Goal: Task Accomplishment & Management: Complete application form

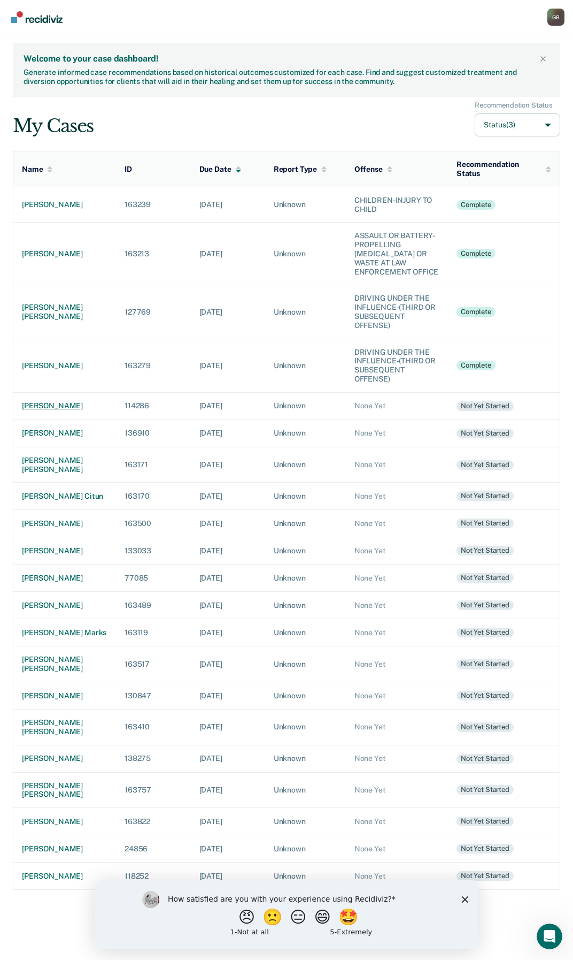
click at [55, 404] on div "[PERSON_NAME]" at bounding box center [65, 405] width 86 height 9
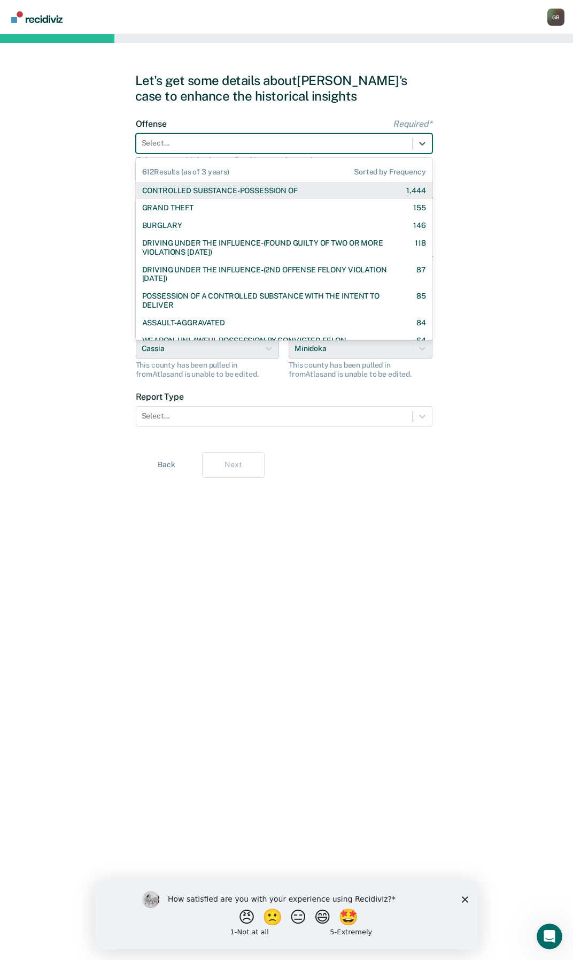
click at [361, 143] on div at bounding box center [274, 142] width 265 height 11
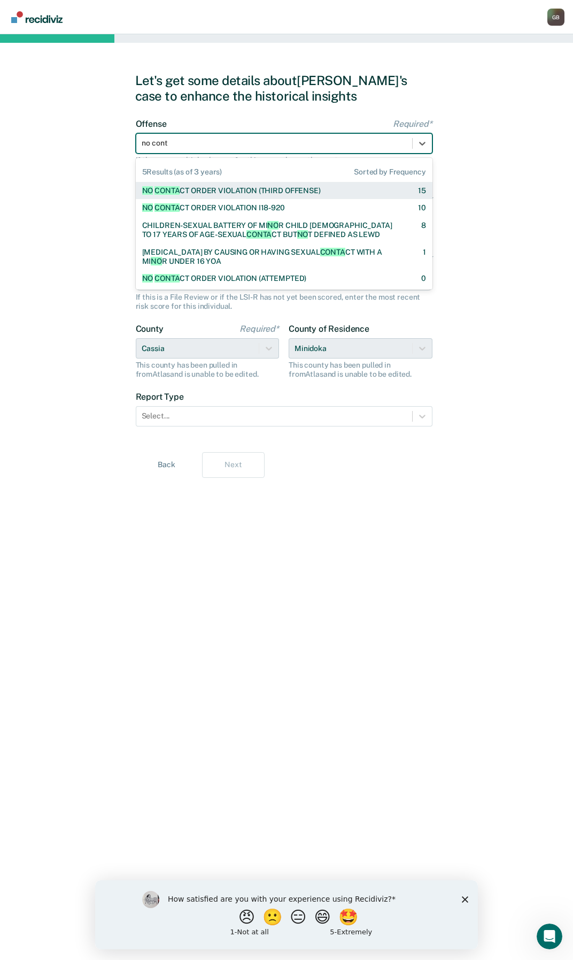
type input "no conta"
click at [202, 186] on div "NO CONTA CT ORDER VIOLATION (THIRD OFFENSE)" at bounding box center [231, 190] width 179 height 9
checkbox input "true"
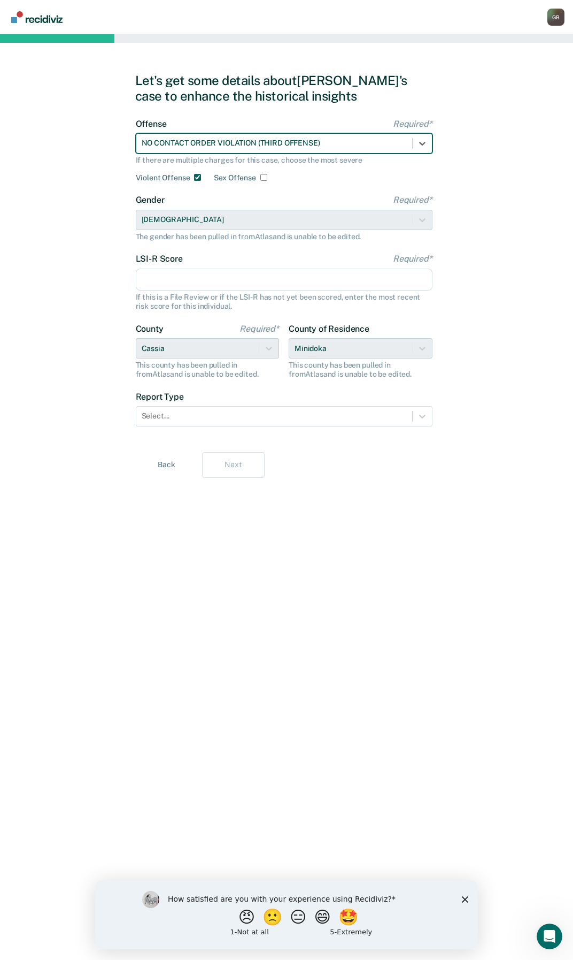
click at [168, 289] on input "LSI-R Score Required*" at bounding box center [284, 280] width 297 height 22
click at [159, 273] on input "LSI-R Score Required*" at bounding box center [284, 280] width 297 height 22
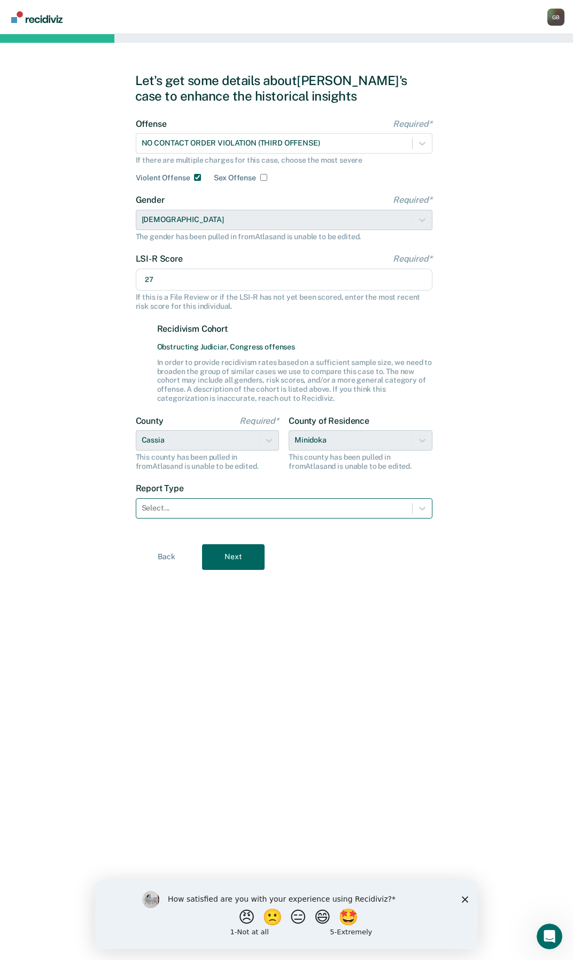
type input "27"
click at [194, 504] on div at bounding box center [274, 507] width 265 height 11
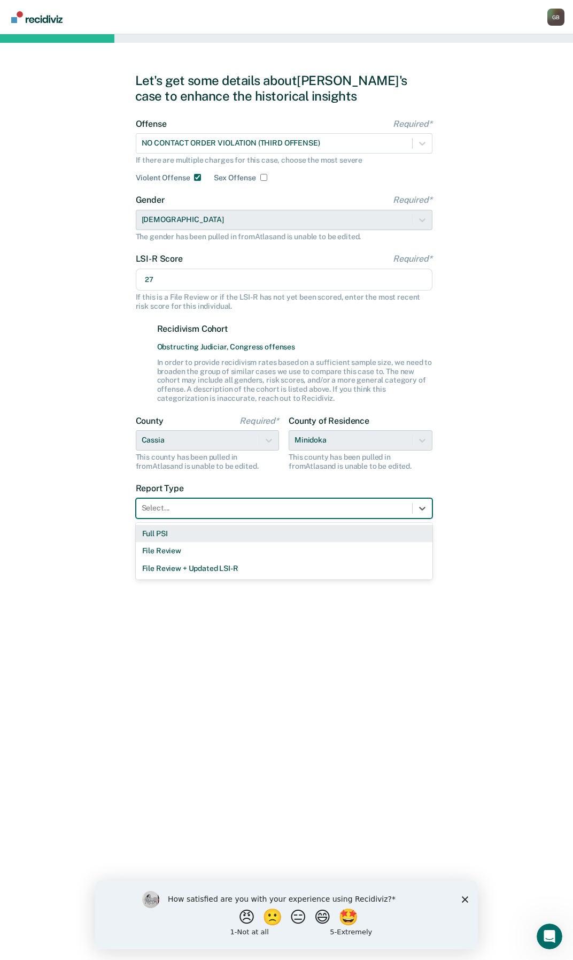
click at [162, 535] on div "Full PSI" at bounding box center [284, 534] width 297 height 18
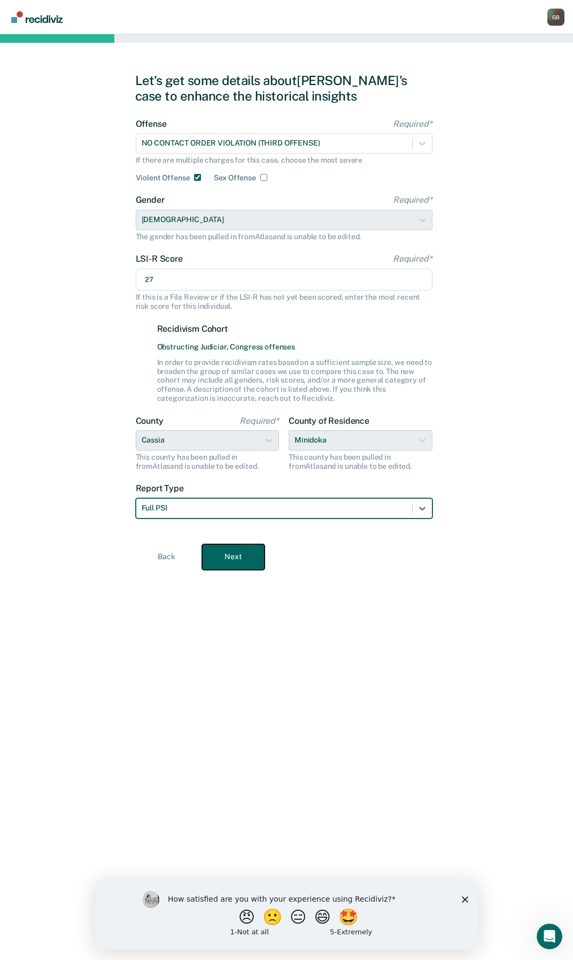
click at [247, 563] on button "Next" at bounding box center [233, 557] width 63 height 26
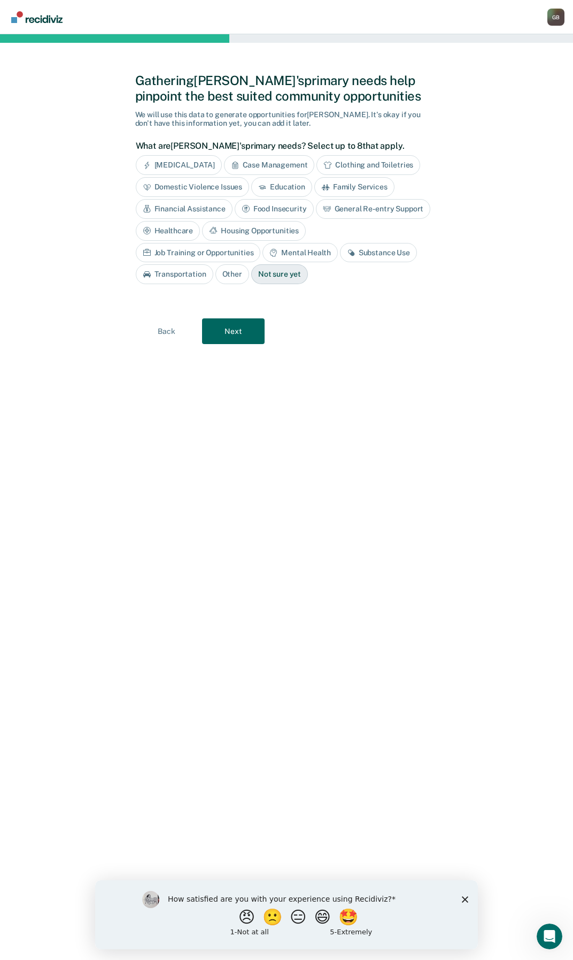
click at [251, 273] on div "Not sure yet" at bounding box center [279, 274] width 57 height 20
click at [237, 323] on button "Next" at bounding box center [233, 331] width 63 height 26
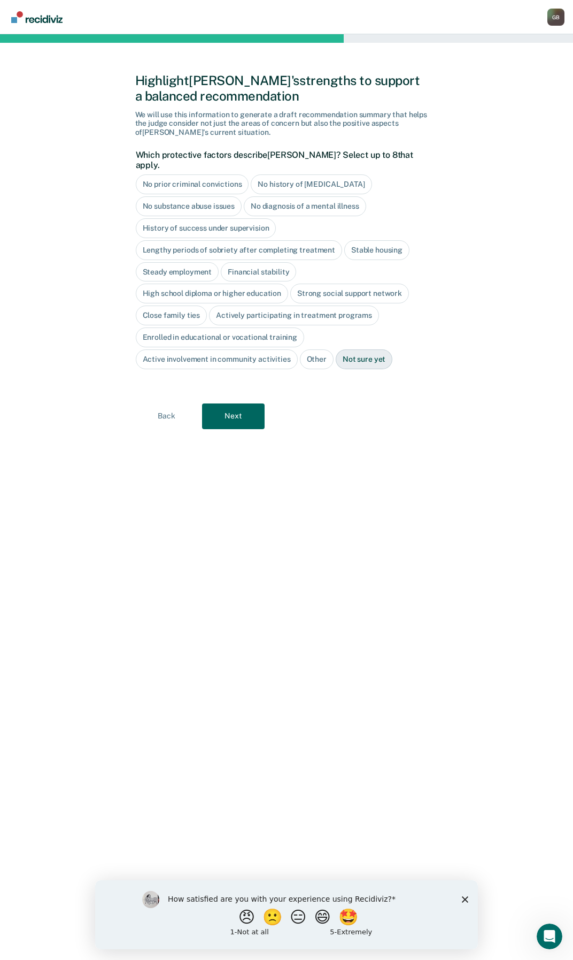
click at [367, 350] on div "Not sure yet" at bounding box center [364, 359] width 57 height 20
click at [254, 407] on button "Next" at bounding box center [233, 416] width 63 height 26
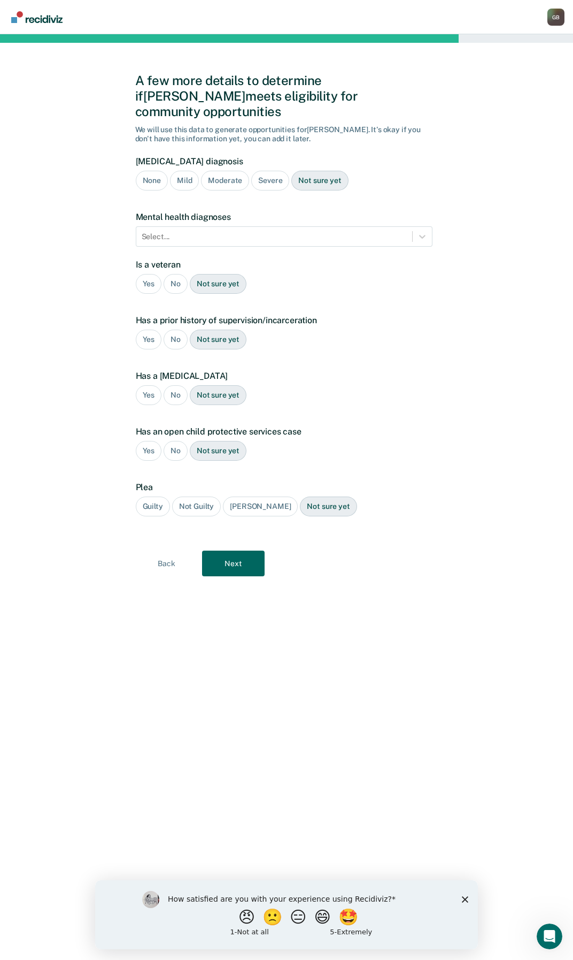
click at [147, 171] on div "None" at bounding box center [152, 181] width 32 height 20
click at [156, 231] on div at bounding box center [274, 236] width 265 height 11
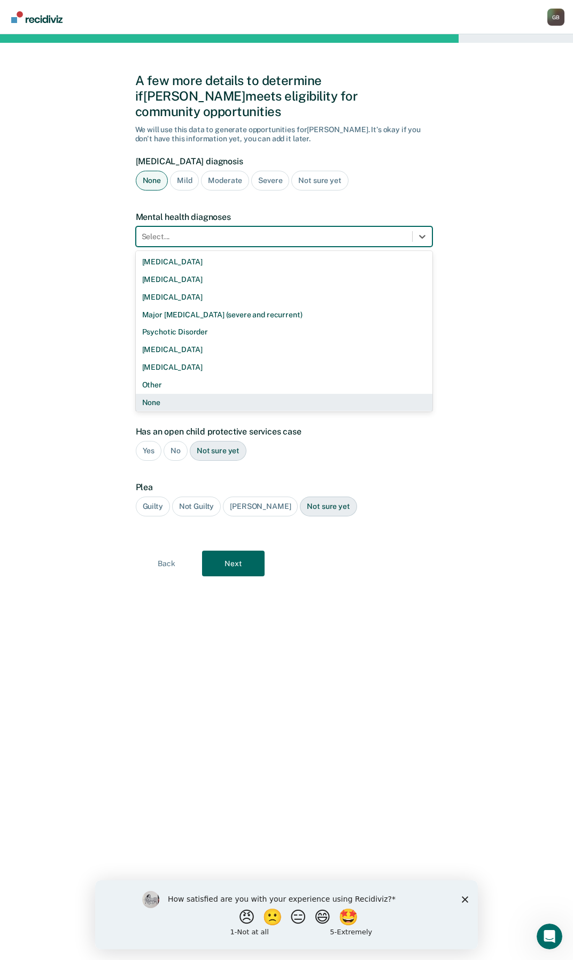
click at [145, 394] on div "None" at bounding box center [284, 403] width 297 height 18
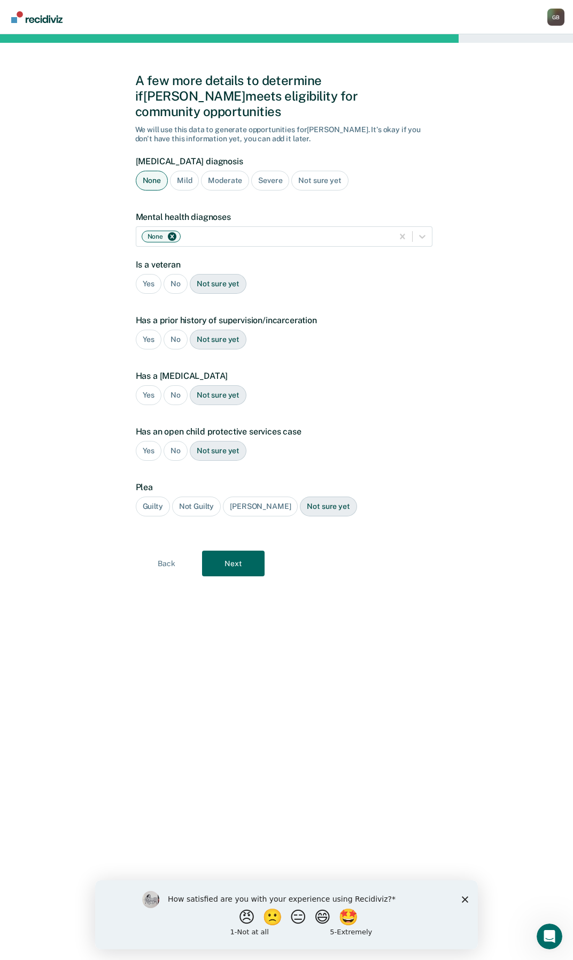
click at [177, 274] on div "No" at bounding box center [176, 284] width 24 height 20
click at [139, 329] on div "Yes" at bounding box center [149, 339] width 26 height 20
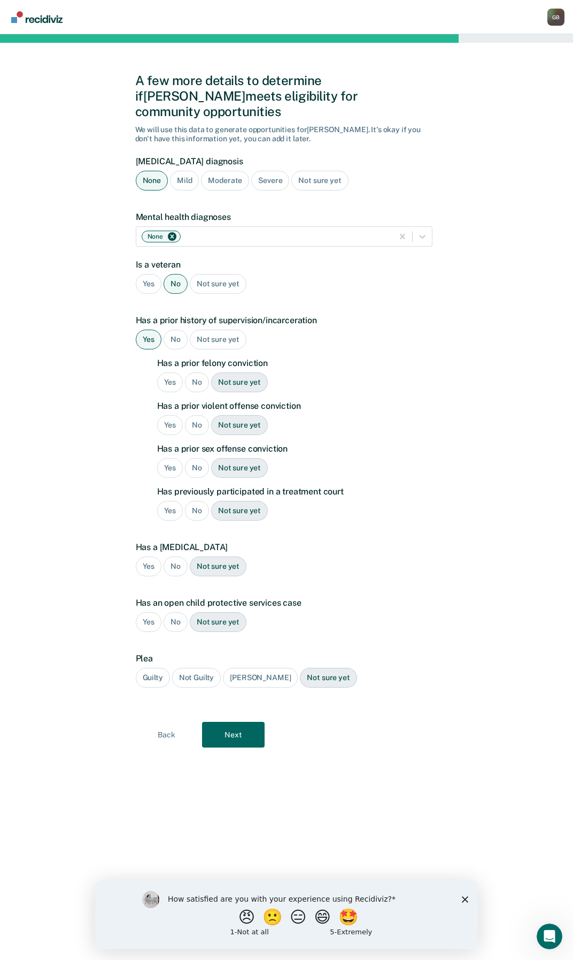
click at [160, 372] on div "Yes" at bounding box center [170, 382] width 26 height 20
click at [170, 415] on div "Yes" at bounding box center [170, 425] width 26 height 20
click at [191, 458] on div "No" at bounding box center [197, 468] width 24 height 20
click at [162, 501] on div "Yes" at bounding box center [170, 511] width 26 height 20
click at [173, 556] on div "No" at bounding box center [176, 566] width 24 height 20
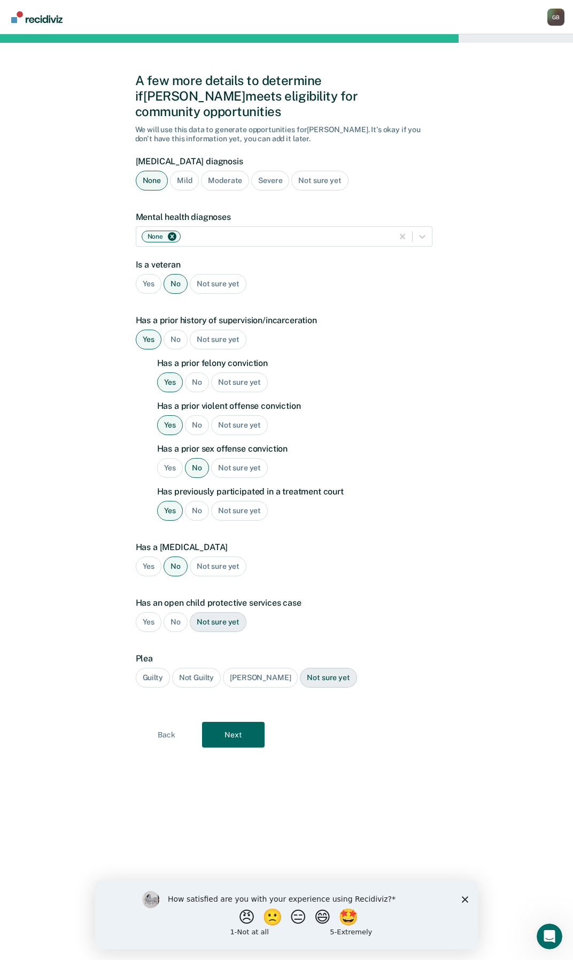
click at [178, 612] on div "No" at bounding box center [176, 622] width 24 height 20
click at [155, 668] on div "Guilty" at bounding box center [153, 678] width 34 height 20
click at [226, 722] on button "Next" at bounding box center [233, 735] width 63 height 26
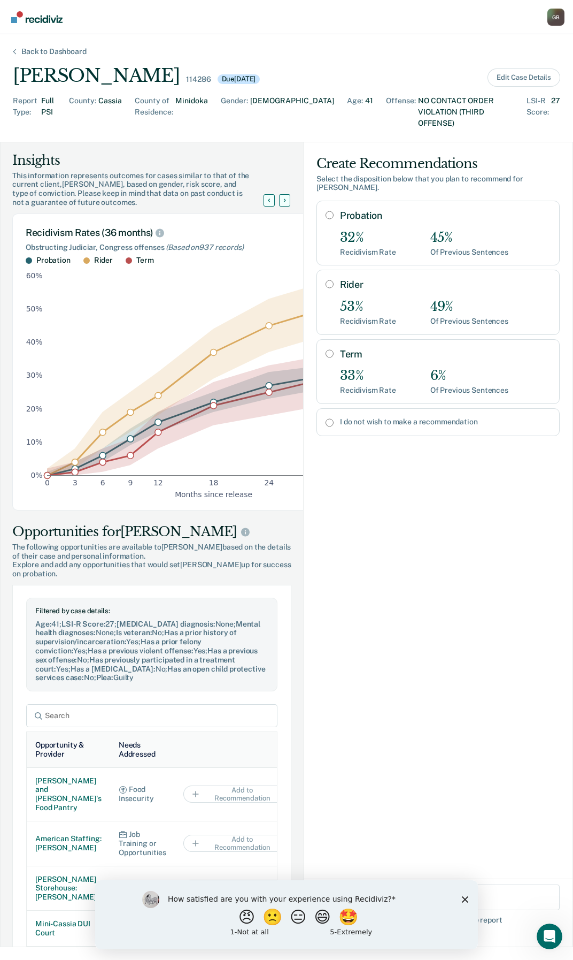
click at [317, 339] on div "Term 33% Recidivism Rate 6% Of Previous Sentences" at bounding box center [438, 371] width 243 height 65
radio input "true"
click at [326, 418] on input "I do not wish to make a recommendation" at bounding box center [330, 422] width 8 height 9
radio input "true"
radio input "false"
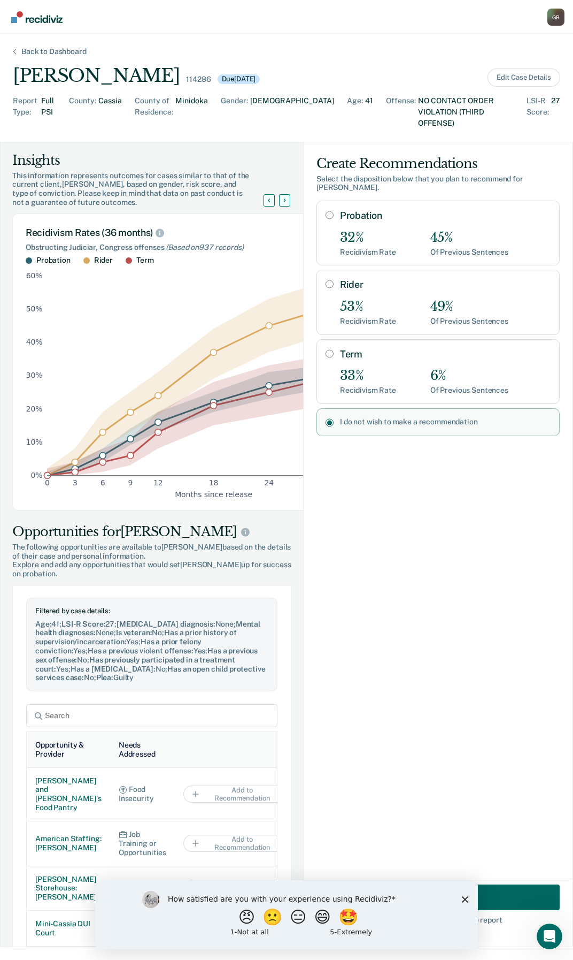
click at [462, 897] on icon "Close survey" at bounding box center [465, 898] width 6 height 6
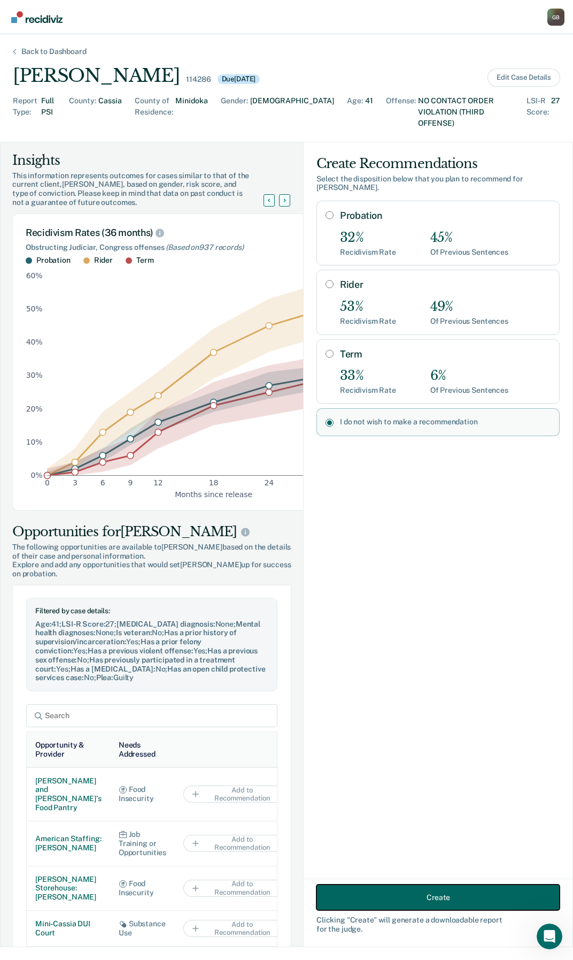
click at [463, 895] on button "Create" at bounding box center [438, 897] width 243 height 26
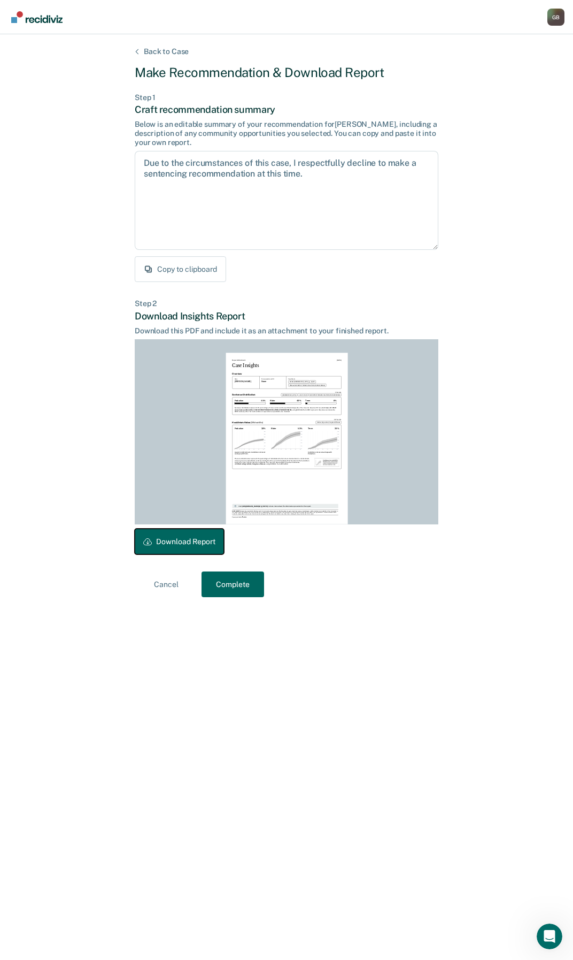
click at [171, 539] on button "Download Report" at bounding box center [179, 541] width 89 height 26
click at [233, 582] on button "Complete" at bounding box center [233, 584] width 63 height 26
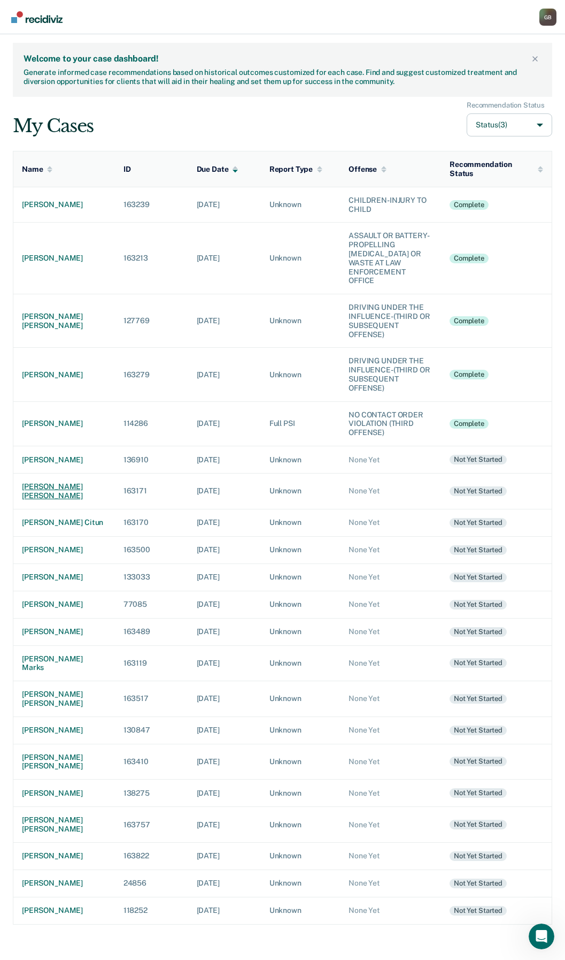
click at [53, 493] on div "[PERSON_NAME] [PERSON_NAME]" at bounding box center [64, 491] width 85 height 18
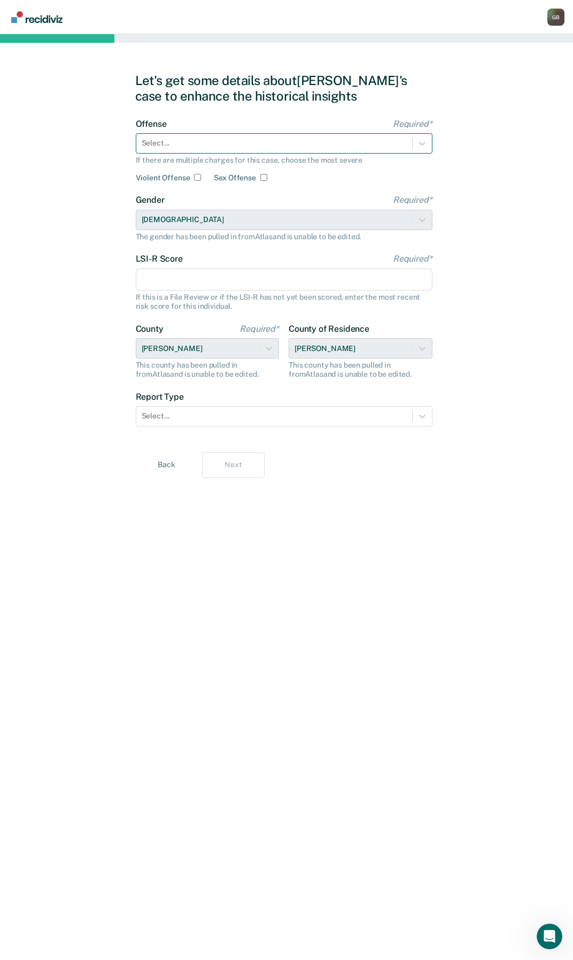
click at [220, 142] on div at bounding box center [274, 142] width 265 height 11
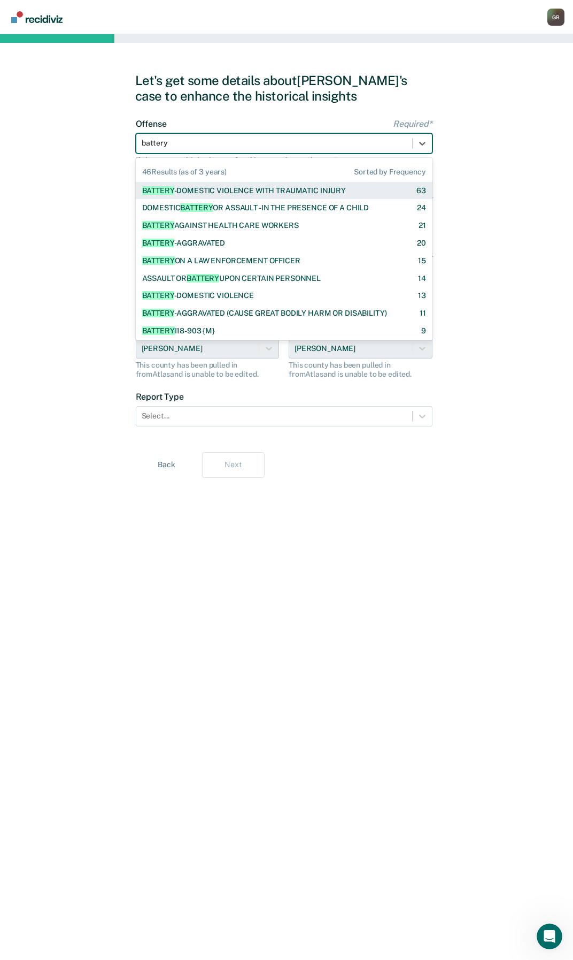
type input "battery w"
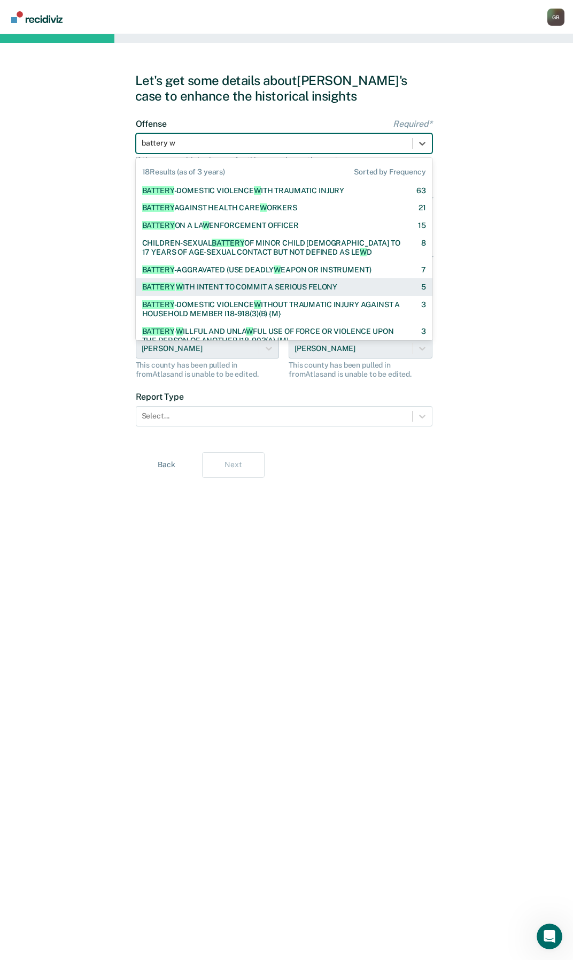
click at [287, 292] on div "BATTERY W ITH INTENT TO COMMIT A SERIOUS FELONY 5" at bounding box center [284, 287] width 297 height 18
checkbox input "true"
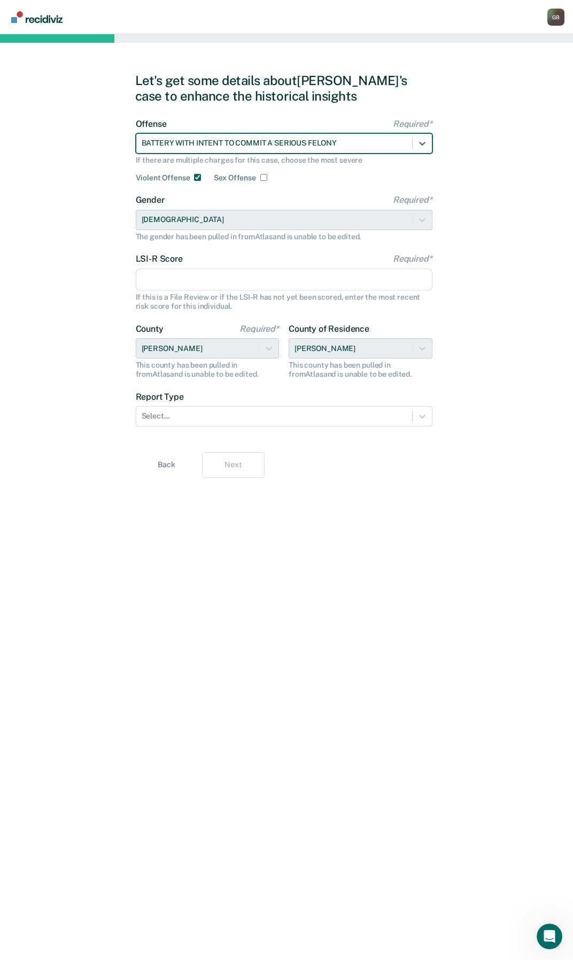
click at [211, 283] on input "LSI-R Score Required*" at bounding box center [284, 280] width 297 height 22
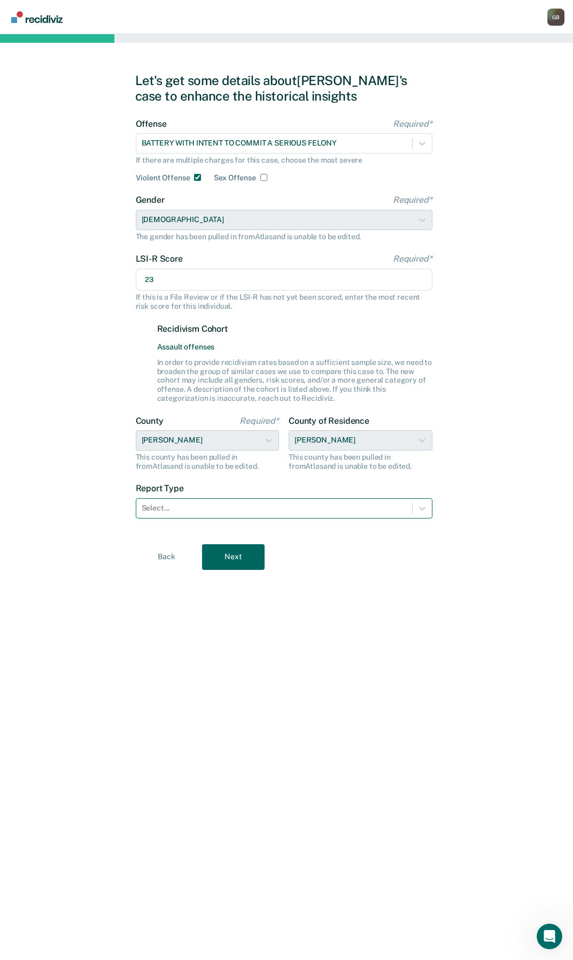
type input "23"
click at [201, 508] on div at bounding box center [274, 507] width 265 height 11
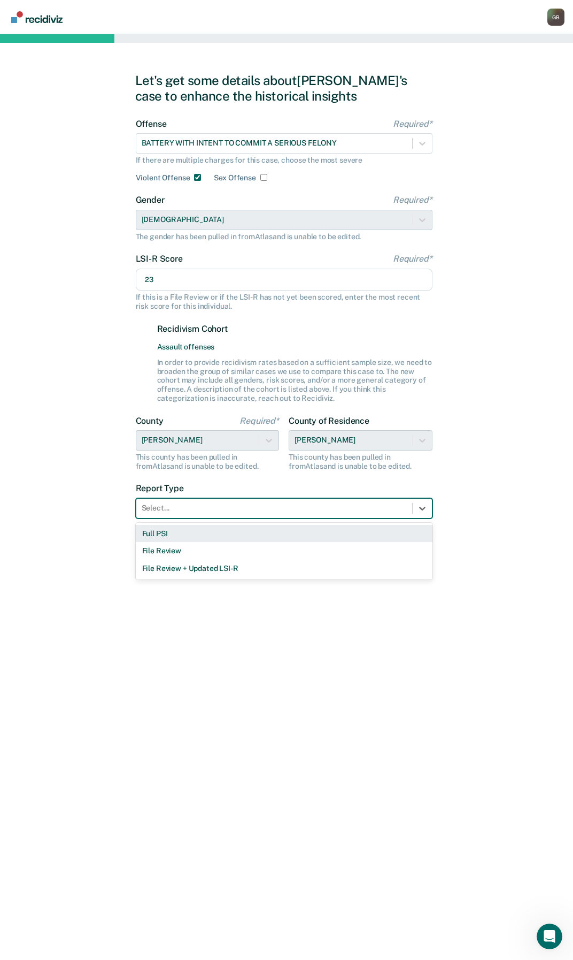
click at [178, 538] on div "Full PSI" at bounding box center [284, 534] width 297 height 18
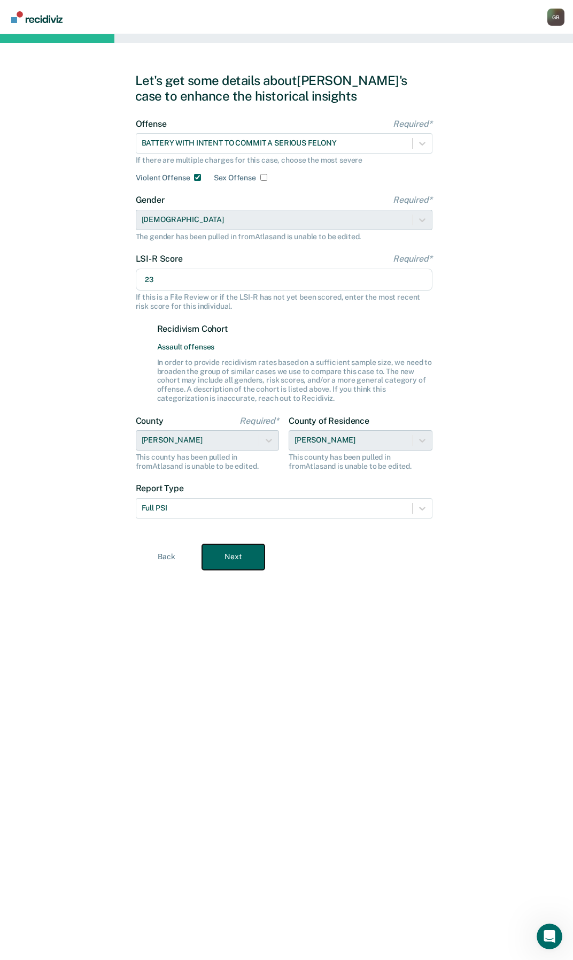
click at [234, 560] on button "Next" at bounding box center [233, 557] width 63 height 26
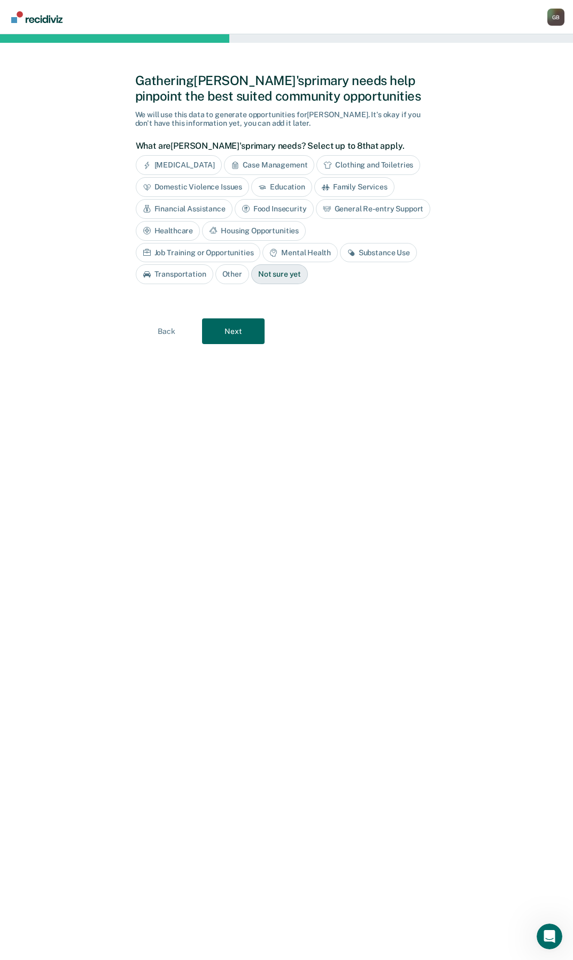
click at [251, 271] on div "Not sure yet" at bounding box center [279, 274] width 57 height 20
click at [340, 248] on div "Substance Use" at bounding box center [378, 253] width 77 height 20
click at [251, 266] on div "Not sure yet" at bounding box center [279, 275] width 57 height 20
click at [231, 332] on button "Next" at bounding box center [233, 331] width 63 height 26
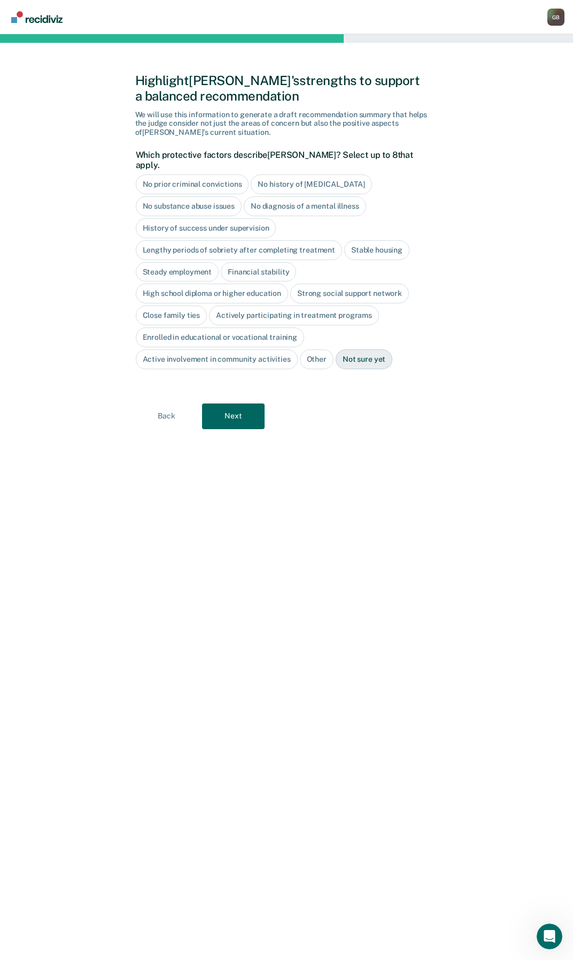
click at [182, 175] on div "No prior criminal convictions" at bounding box center [192, 184] width 113 height 20
click at [233, 408] on button "Next" at bounding box center [233, 416] width 63 height 26
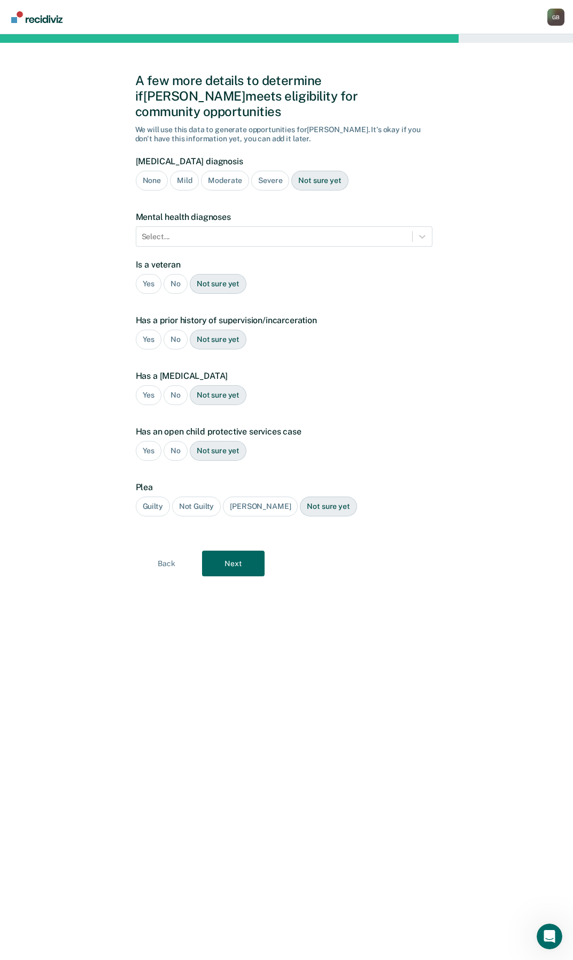
click at [231, 171] on div "Moderate" at bounding box center [225, 181] width 48 height 20
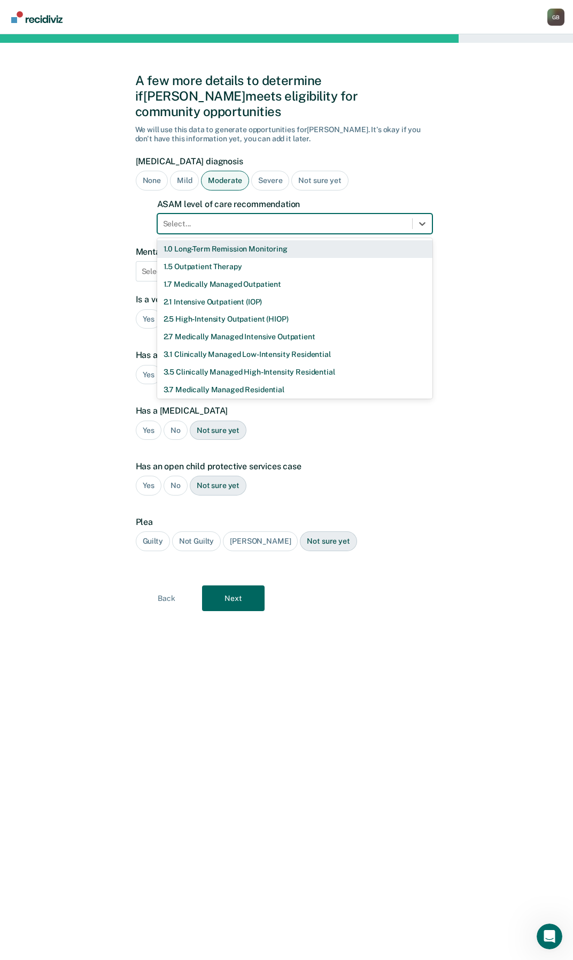
click at [234, 218] on div at bounding box center [285, 223] width 244 height 11
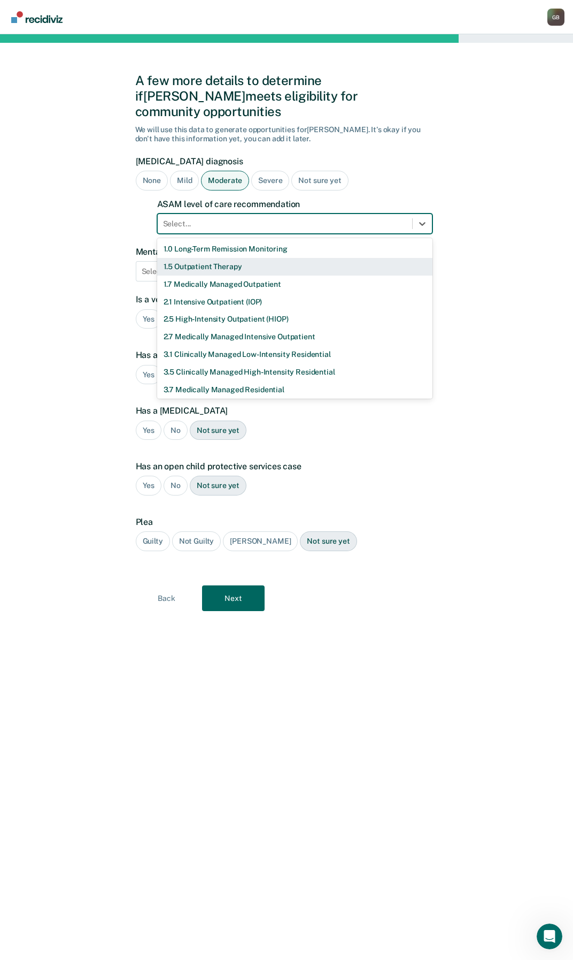
click at [185, 258] on div "1.5 Outpatient Therapy" at bounding box center [294, 267] width 275 height 18
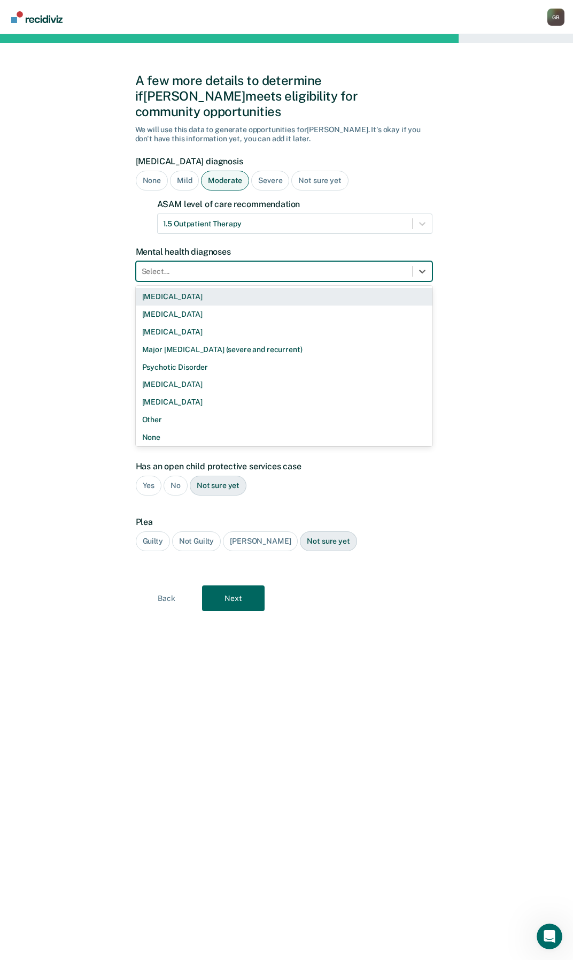
click at [178, 266] on div at bounding box center [274, 271] width 265 height 11
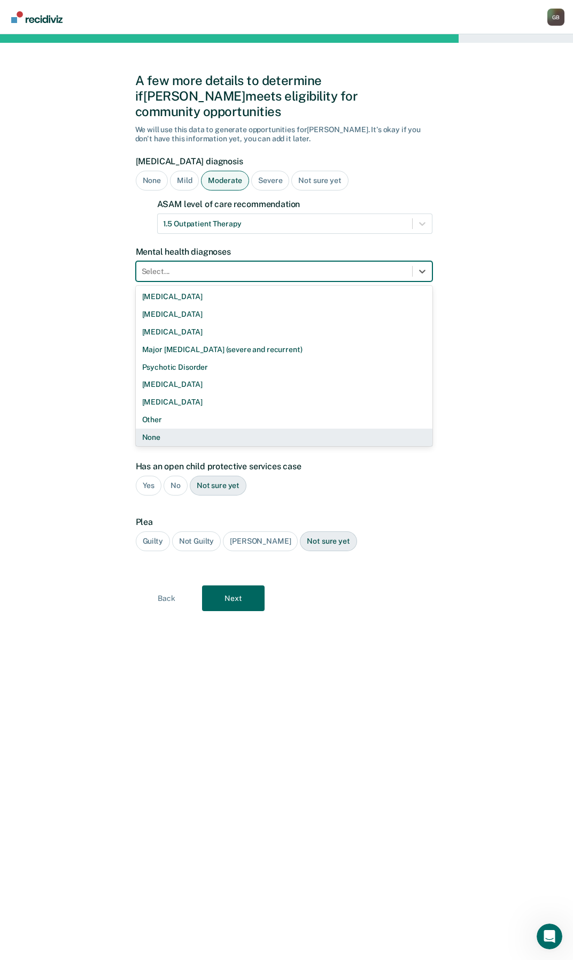
click at [174, 428] on div "None" at bounding box center [284, 437] width 297 height 18
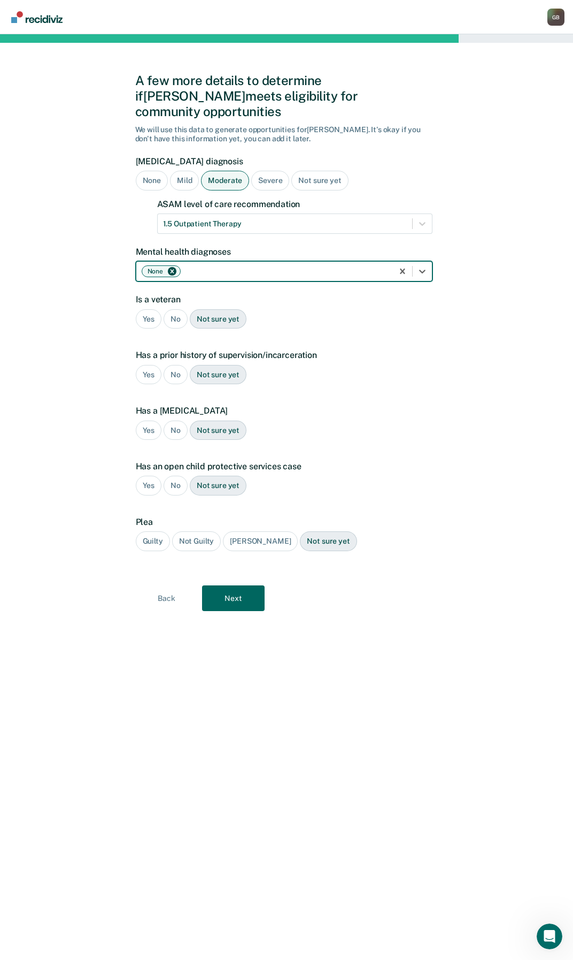
click at [174, 309] on div "No" at bounding box center [176, 319] width 24 height 20
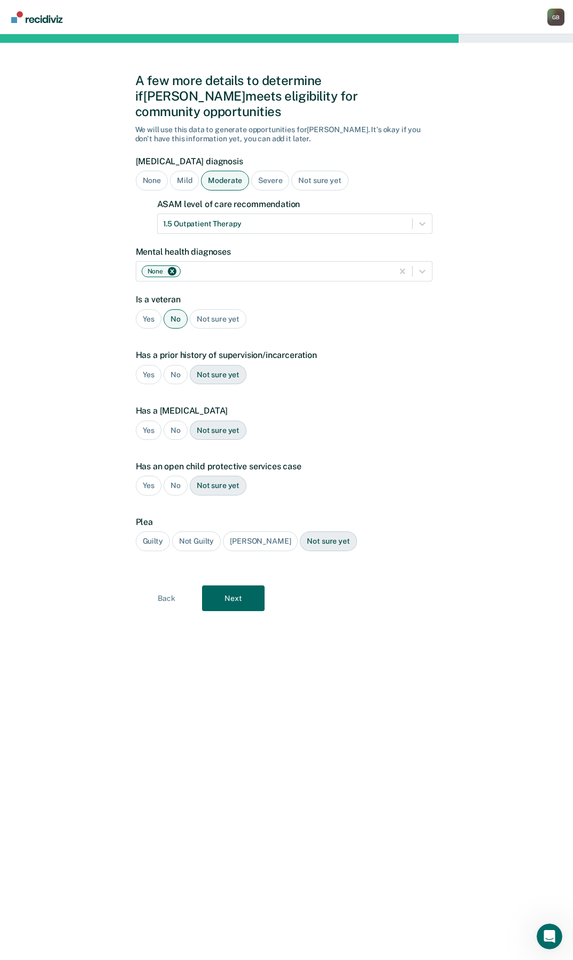
click at [167, 365] on div "No" at bounding box center [176, 375] width 24 height 20
click at [168, 420] on div "No" at bounding box center [176, 430] width 24 height 20
click at [178, 476] on div "No" at bounding box center [176, 486] width 24 height 20
click at [157, 531] on div "Guilty" at bounding box center [153, 541] width 34 height 20
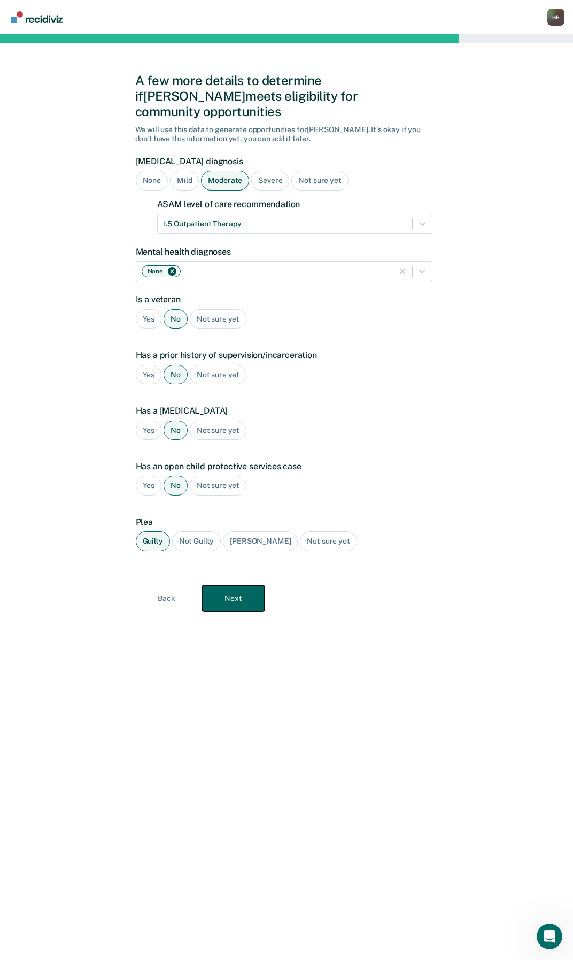
click at [243, 585] on button "Next" at bounding box center [233, 598] width 63 height 26
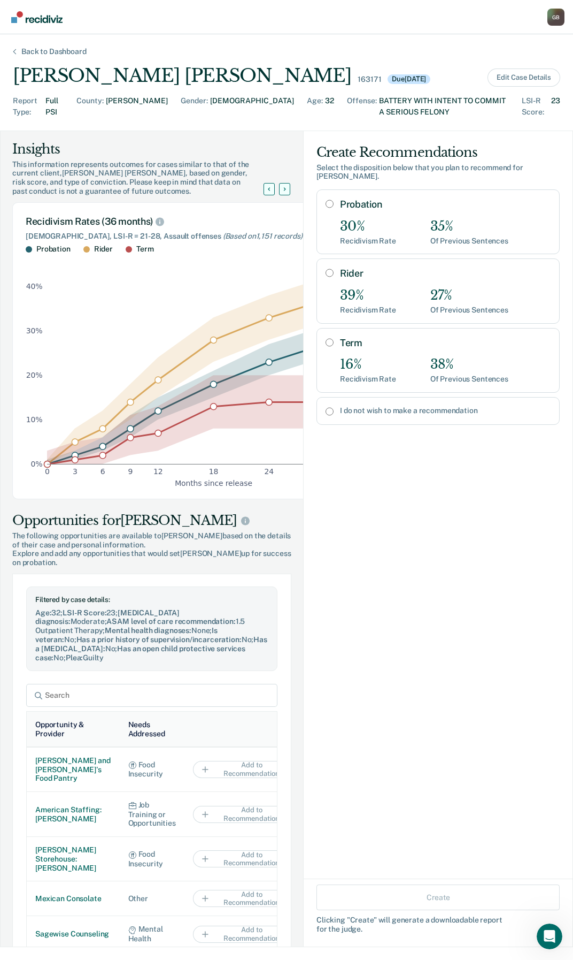
click at [326, 407] on input "I do not wish to make a recommendation" at bounding box center [330, 411] width 8 height 9
radio input "true"
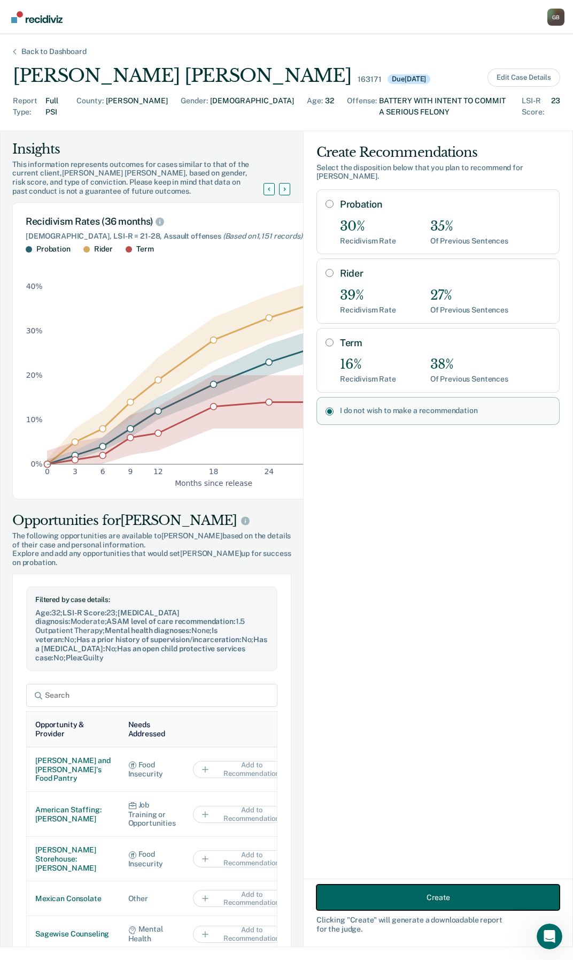
click at [454, 899] on button "Create" at bounding box center [438, 897] width 243 height 26
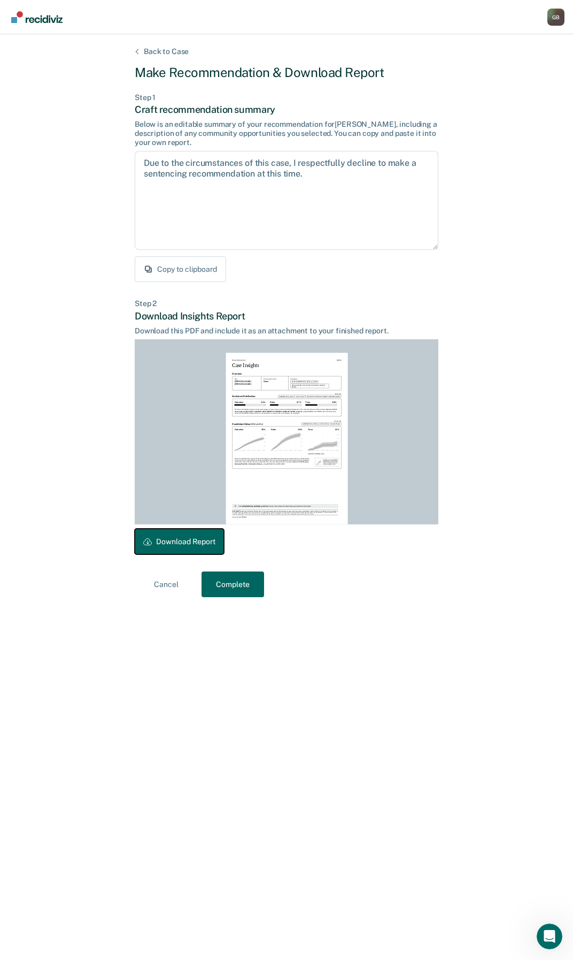
click at [190, 547] on button "Download Report" at bounding box center [179, 541] width 89 height 26
click at [250, 583] on button "Complete" at bounding box center [233, 584] width 63 height 26
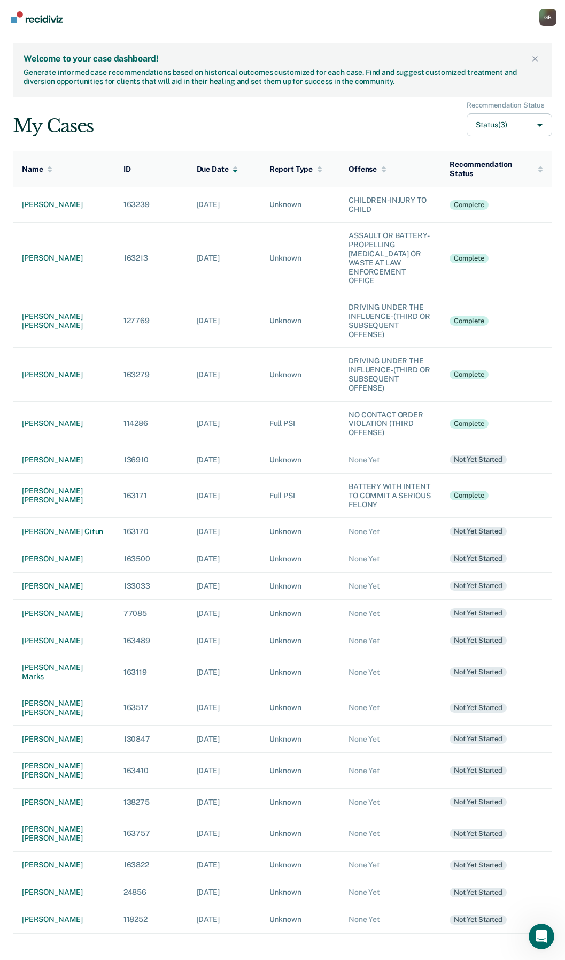
scroll to position [23, 0]
click at [52, 527] on div "[PERSON_NAME] citun" at bounding box center [64, 531] width 85 height 9
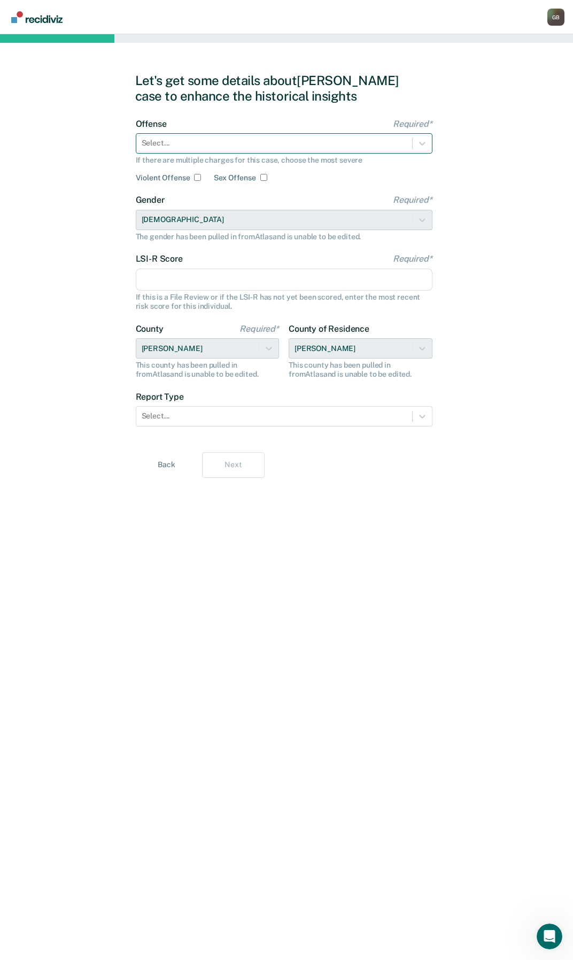
click at [218, 135] on div "Select..." at bounding box center [284, 143] width 297 height 20
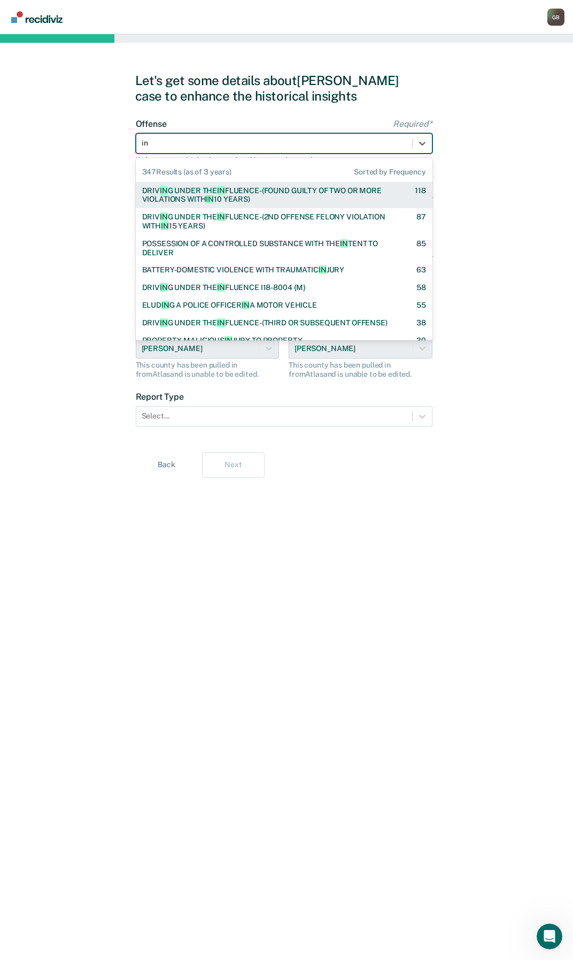
type input "inj"
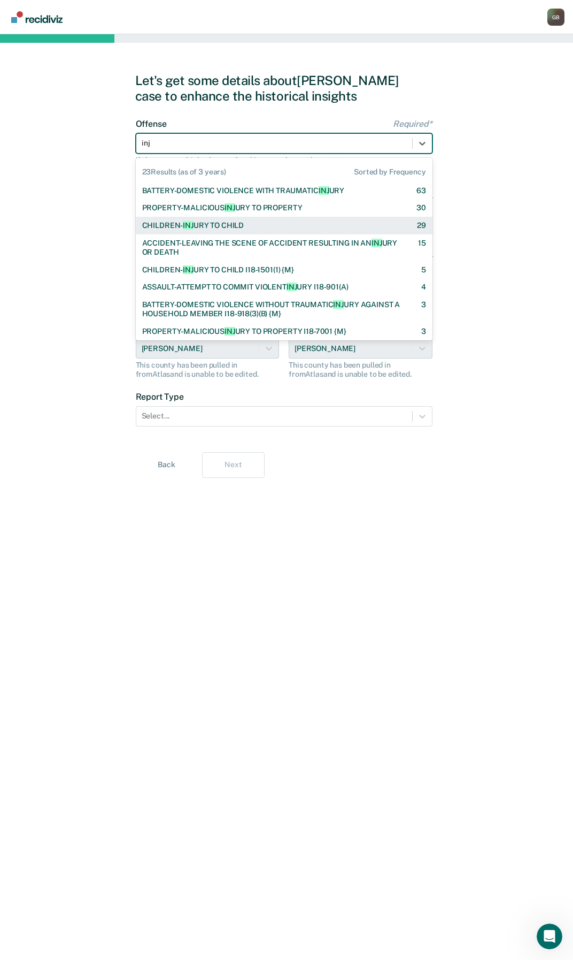
click at [227, 230] on div "CHILDREN- INJ URY TO CHILD [DEMOGRAPHIC_DATA]" at bounding box center [284, 226] width 297 height 18
checkbox input "true"
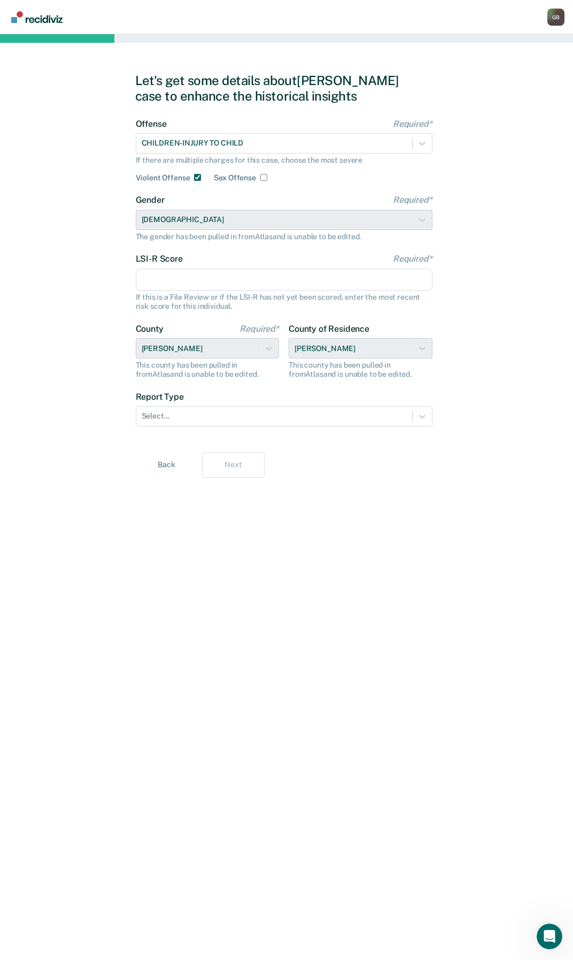
click at [164, 277] on input "LSI-R Score Required*" at bounding box center [284, 280] width 297 height 22
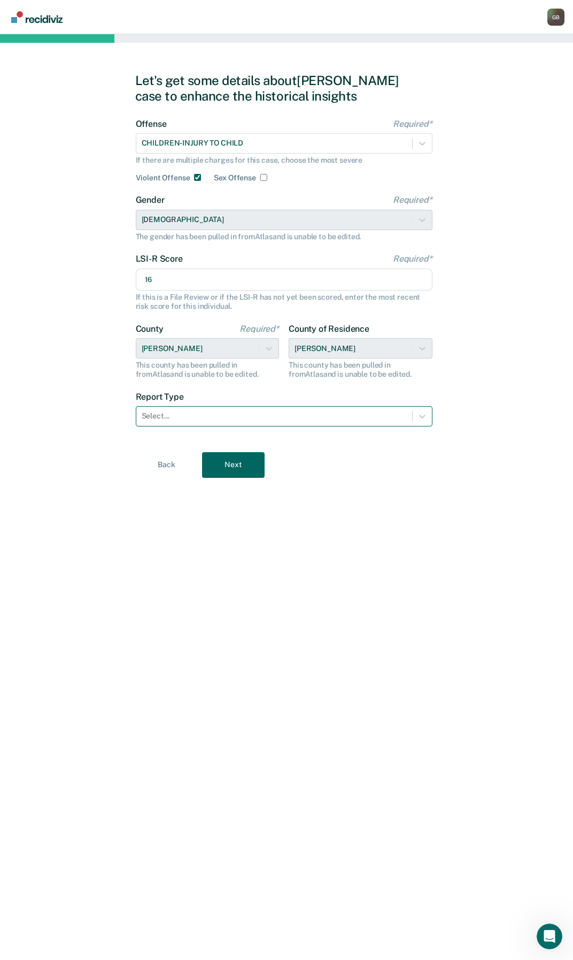
type input "16"
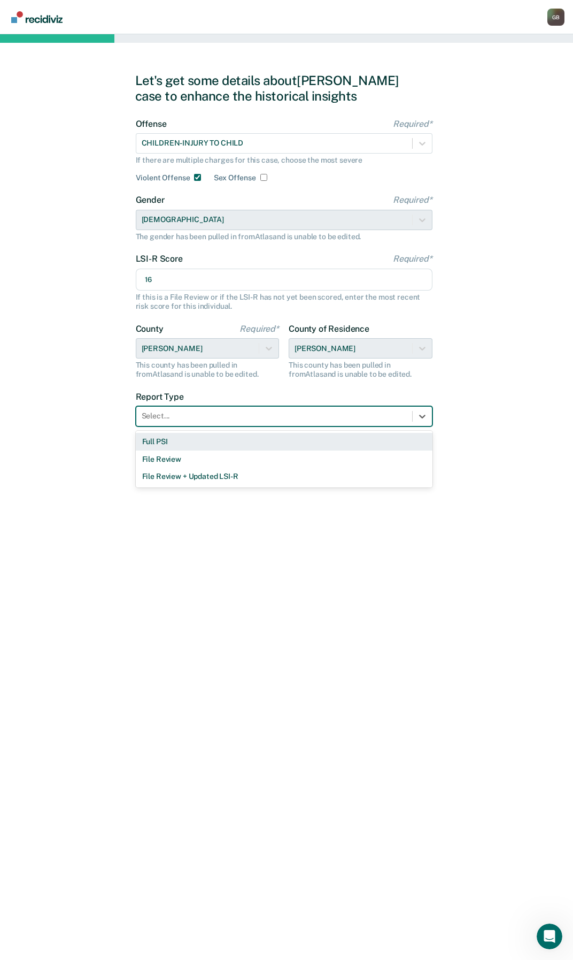
click at [245, 422] on div "Select..." at bounding box center [274, 416] width 276 height 16
click at [162, 445] on div "Full PSI" at bounding box center [284, 442] width 297 height 18
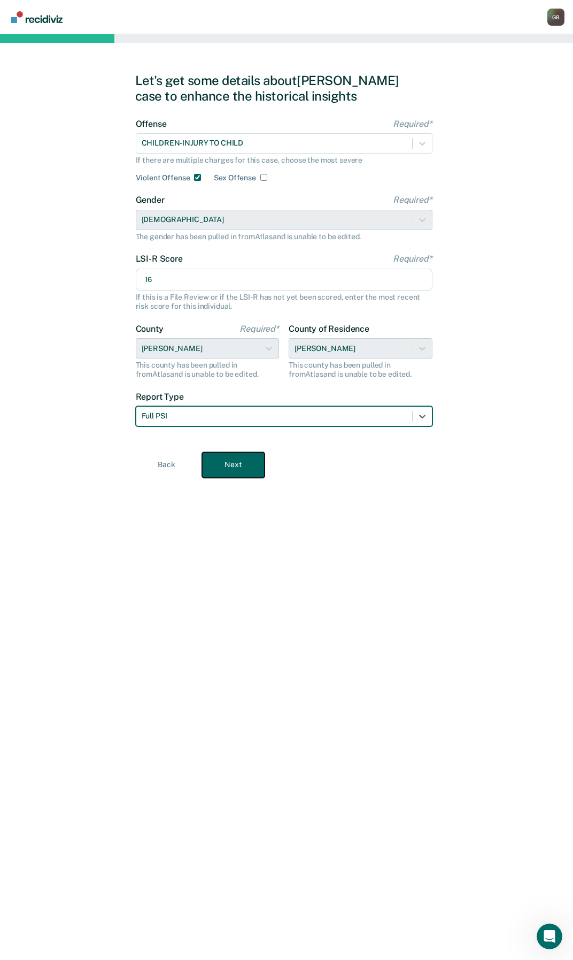
click at [230, 452] on button "Next" at bounding box center [233, 465] width 63 height 26
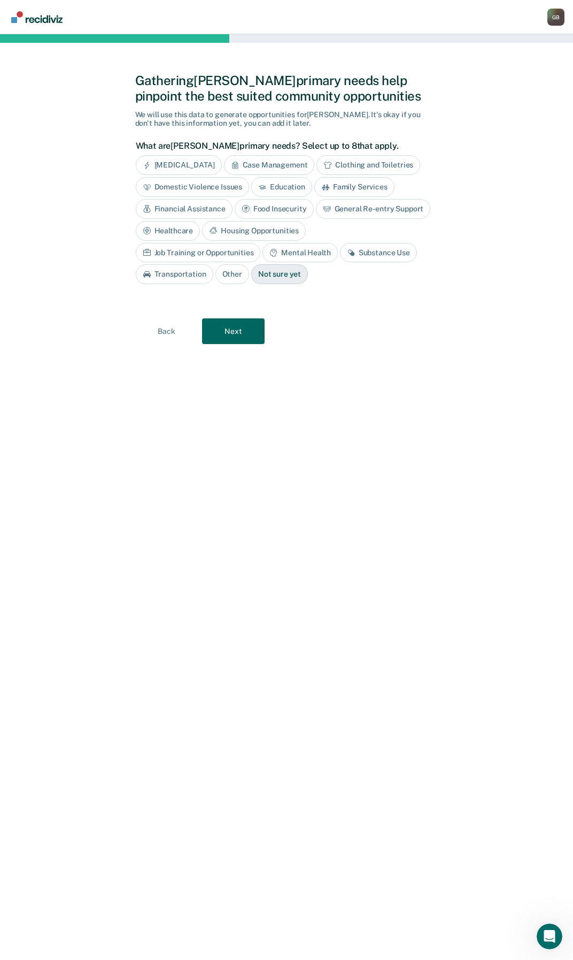
click at [251, 281] on div "Not sure yet" at bounding box center [279, 274] width 57 height 20
click at [233, 336] on button "Next" at bounding box center [233, 331] width 63 height 26
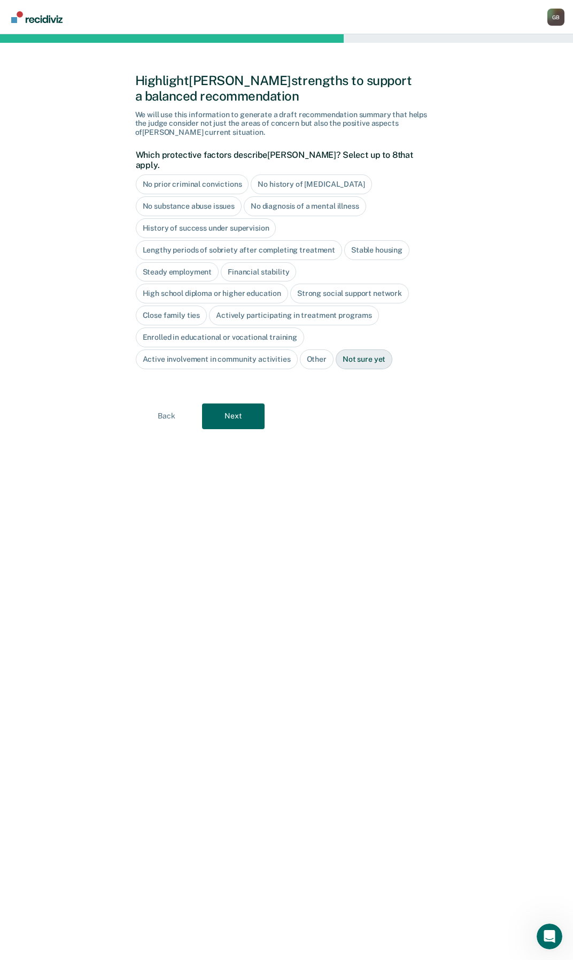
click at [292, 174] on div "No history of [MEDICAL_DATA]" at bounding box center [311, 184] width 121 height 20
click at [292, 174] on div "No history of [MEDICAL_DATA]" at bounding box center [317, 184] width 133 height 20
click at [292, 174] on div "No history of [MEDICAL_DATA]" at bounding box center [311, 184] width 121 height 20
click at [292, 174] on div "No history of [MEDICAL_DATA]" at bounding box center [317, 184] width 133 height 20
click at [235, 174] on div "No prior criminal convictions" at bounding box center [192, 184] width 113 height 20
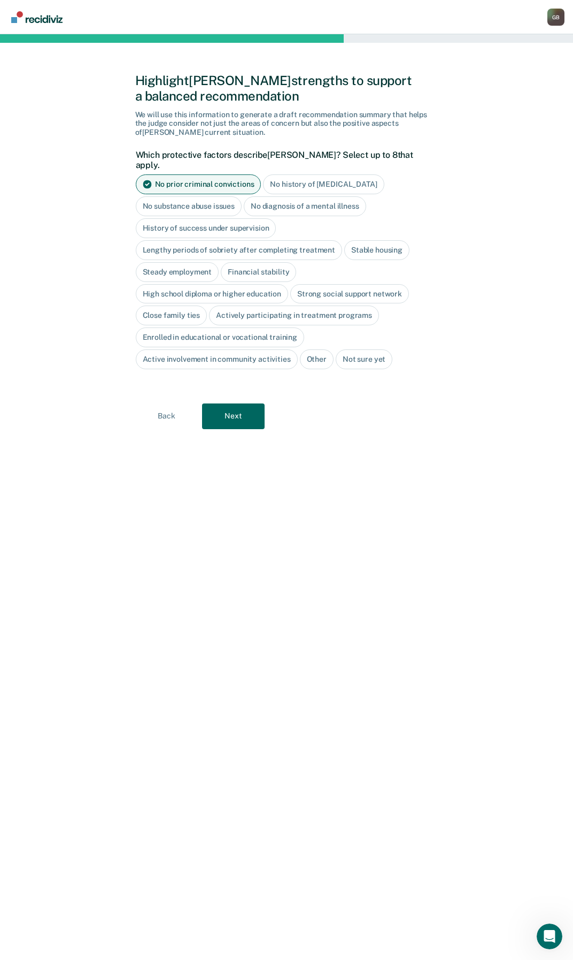
click at [179, 196] on div "No substance abuse issues" at bounding box center [189, 206] width 106 height 20
click at [249, 403] on button "Next" at bounding box center [233, 416] width 63 height 26
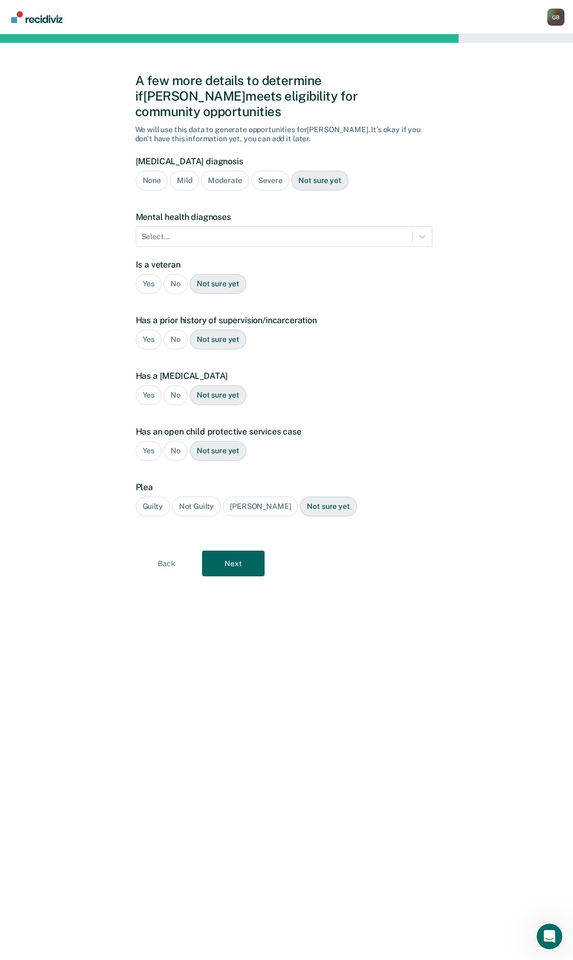
click at [143, 171] on div "None" at bounding box center [152, 181] width 32 height 20
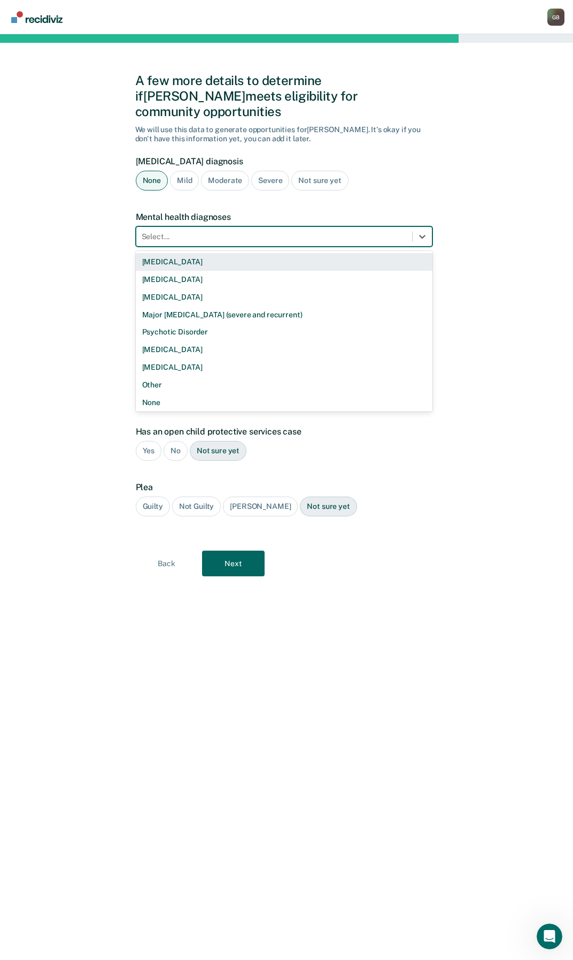
click at [170, 231] on div at bounding box center [274, 236] width 265 height 11
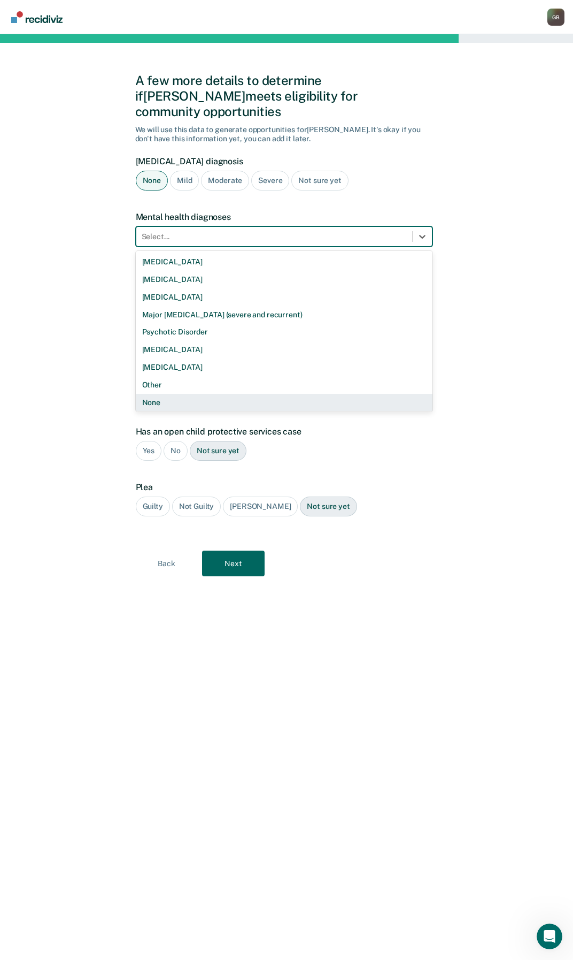
click at [172, 394] on div "None" at bounding box center [284, 403] width 297 height 18
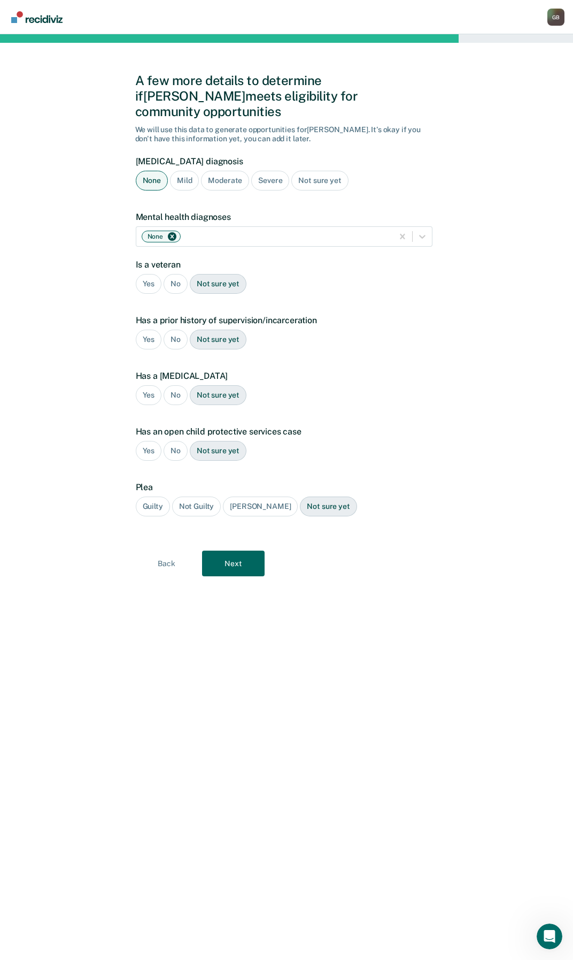
click at [174, 274] on div "No" at bounding box center [176, 284] width 24 height 20
click at [167, 329] on div "No" at bounding box center [176, 339] width 24 height 20
click at [174, 385] on div "No" at bounding box center [176, 395] width 24 height 20
click at [173, 441] on div "No" at bounding box center [176, 451] width 24 height 20
click at [157, 496] on div "Guilty" at bounding box center [153, 506] width 34 height 20
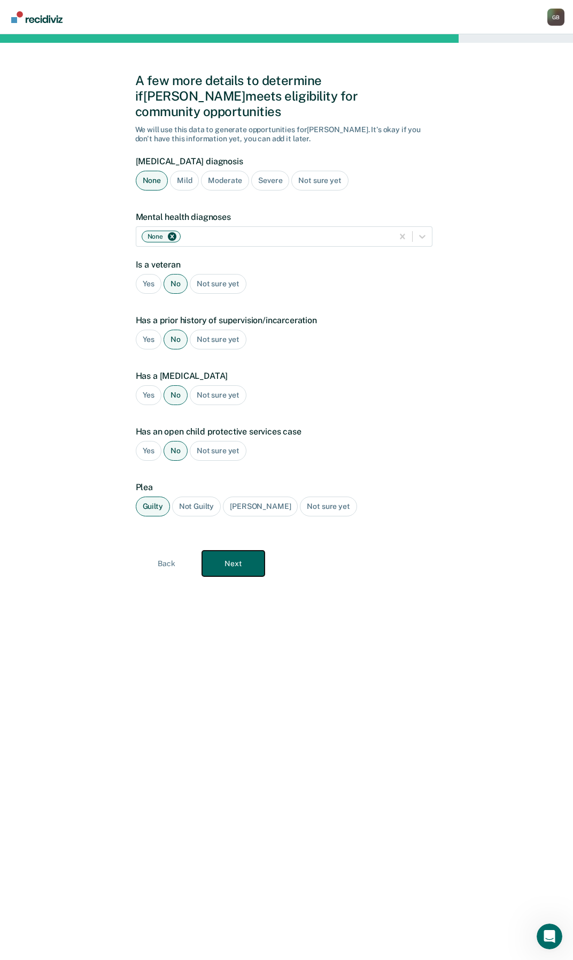
click at [229, 555] on button "Next" at bounding box center [233, 563] width 63 height 26
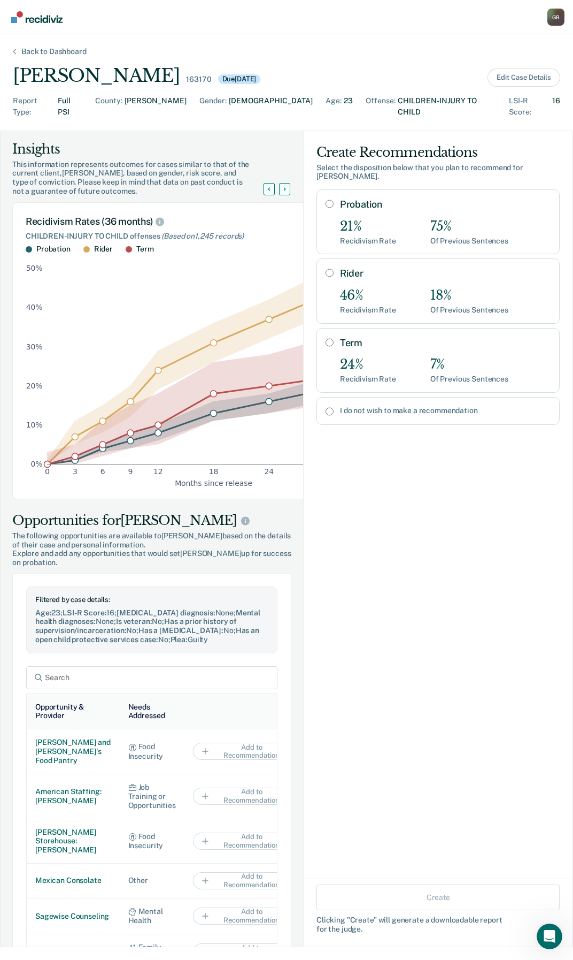
click at [326, 407] on input "I do not wish to make a recommendation" at bounding box center [330, 411] width 8 height 9
radio input "true"
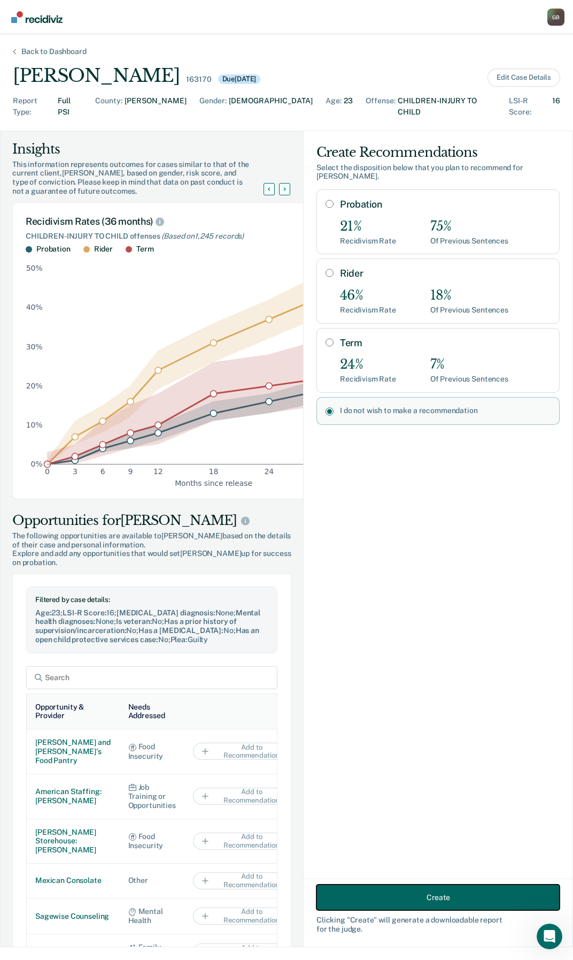
click at [407, 891] on button "Create" at bounding box center [438, 897] width 243 height 26
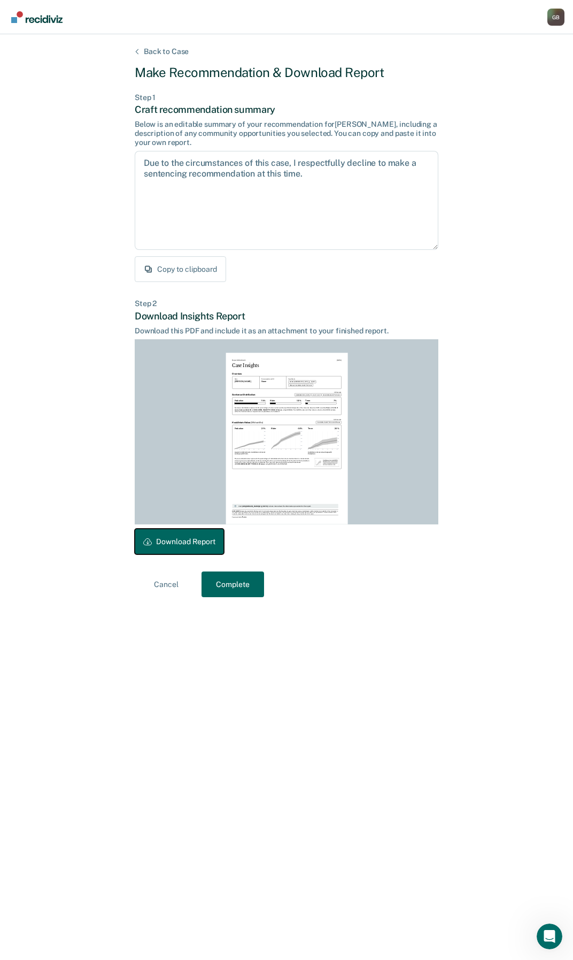
click at [186, 546] on button "Download Report" at bounding box center [179, 541] width 89 height 26
click at [246, 598] on div "Back to Case Make Recommendation & Download Report Step 1 Craft recommendation …" at bounding box center [287, 497] width 304 height 900
click at [246, 594] on button "Complete" at bounding box center [233, 584] width 63 height 26
